Goal: Information Seeking & Learning: Learn about a topic

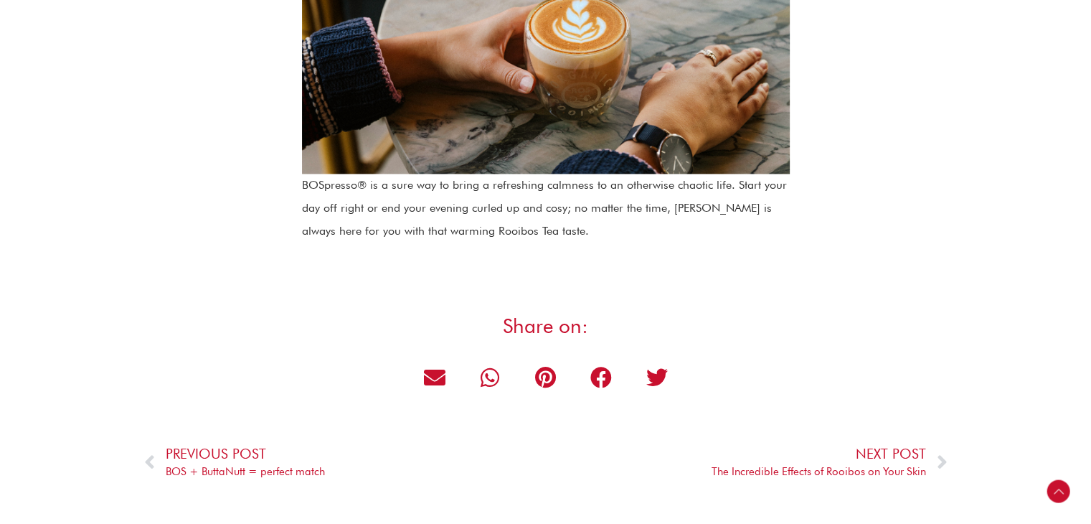
scroll to position [2210, 0]
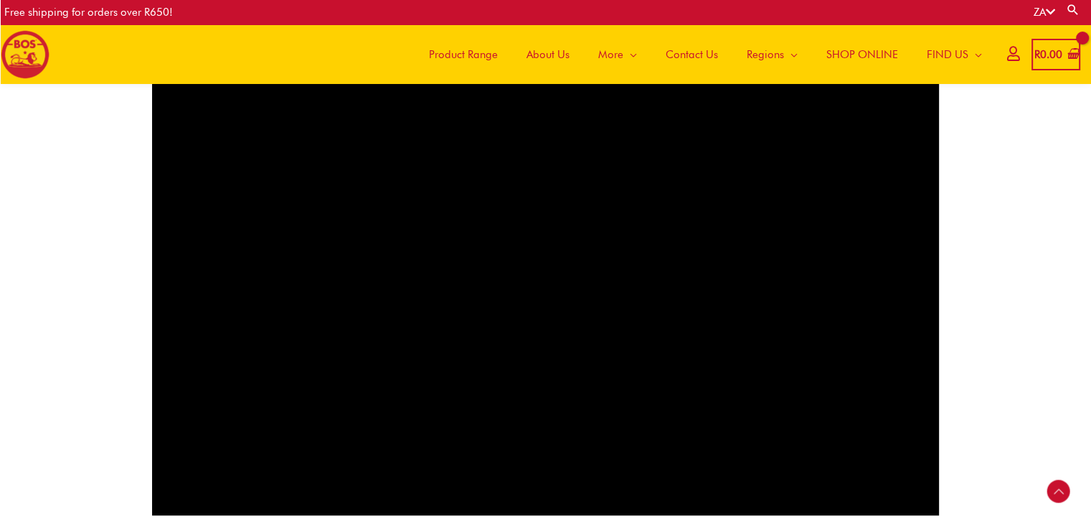
scroll to position [836, 0]
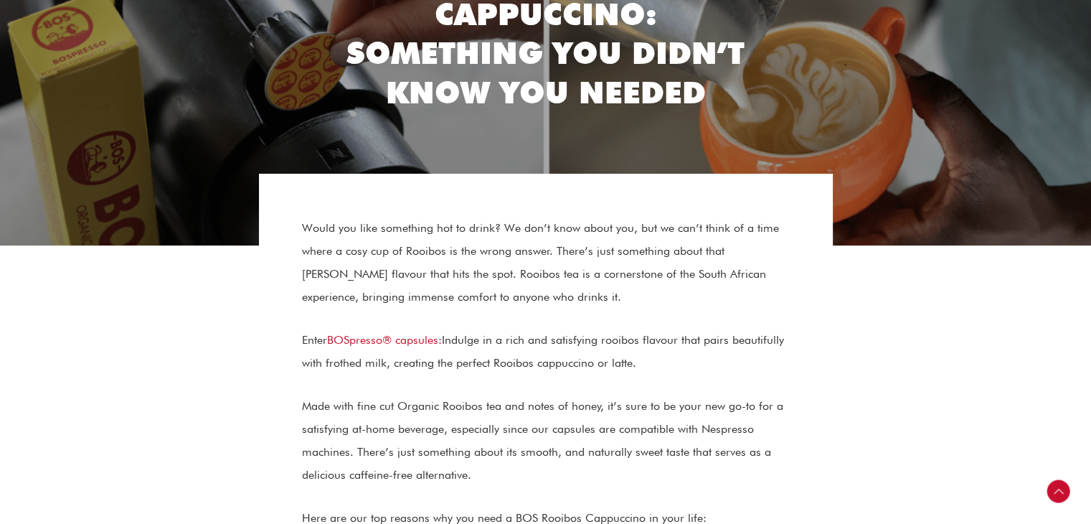
scroll to position [316, 0]
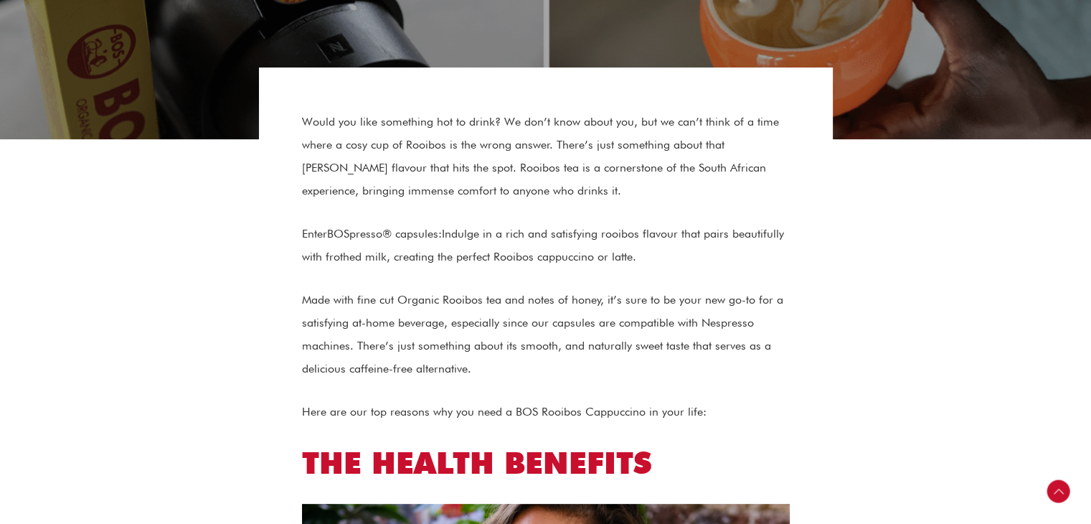
click at [386, 232] on link "BOSpresso® capsules:" at bounding box center [384, 234] width 115 height 14
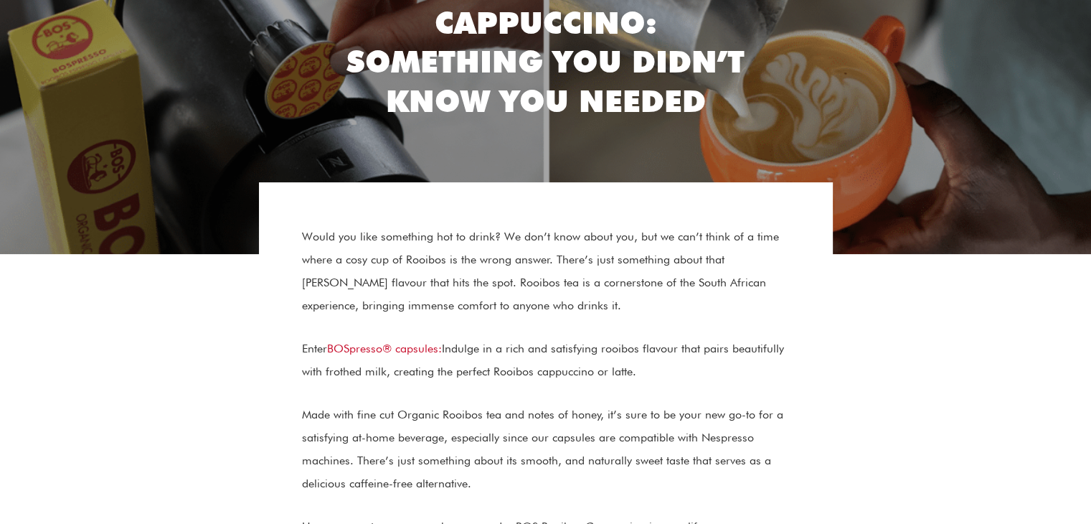
scroll to position [230, 0]
